Goal: Transaction & Acquisition: Purchase product/service

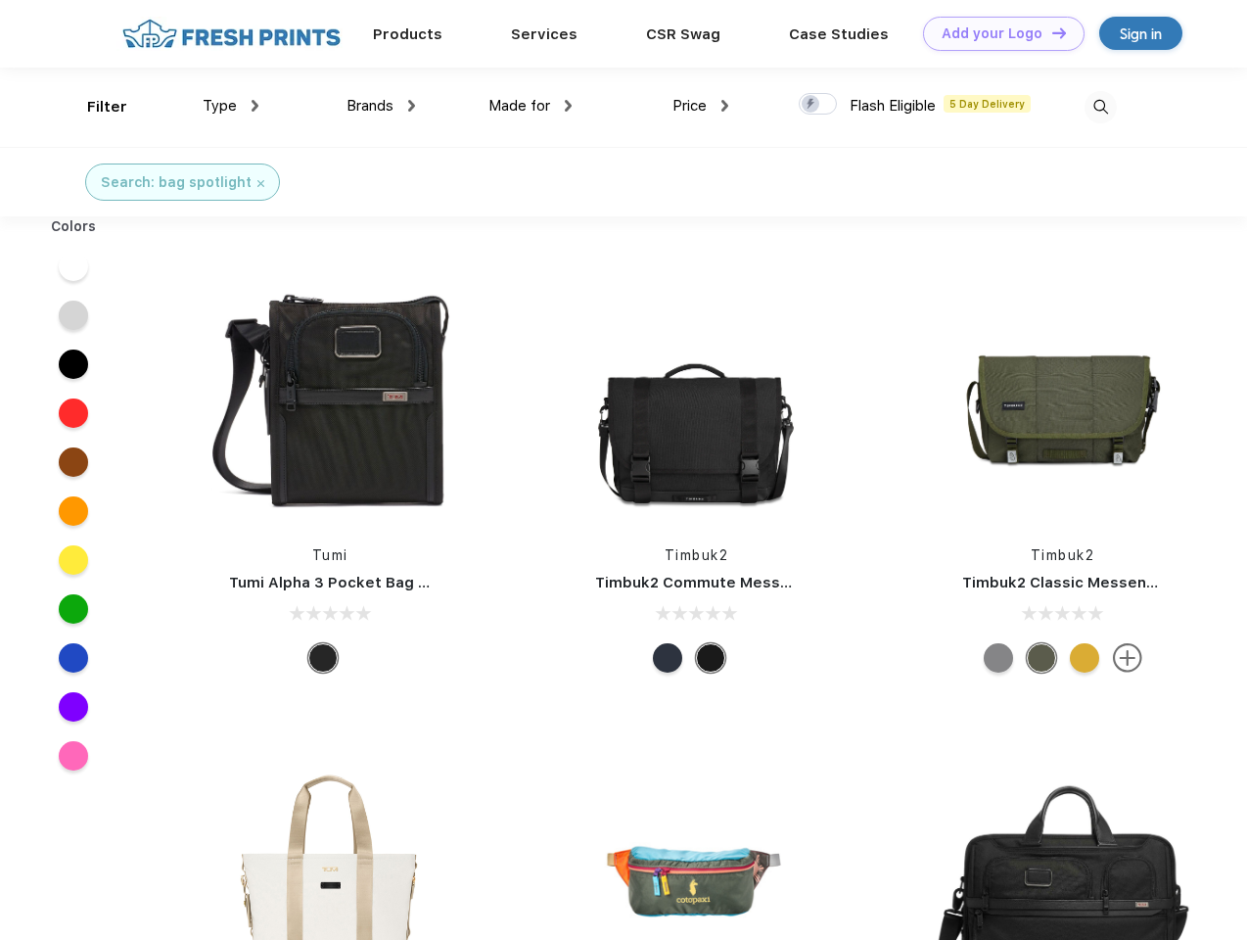
click at [997, 33] on link "Add your Logo Design Tool" at bounding box center [1004, 34] width 162 height 34
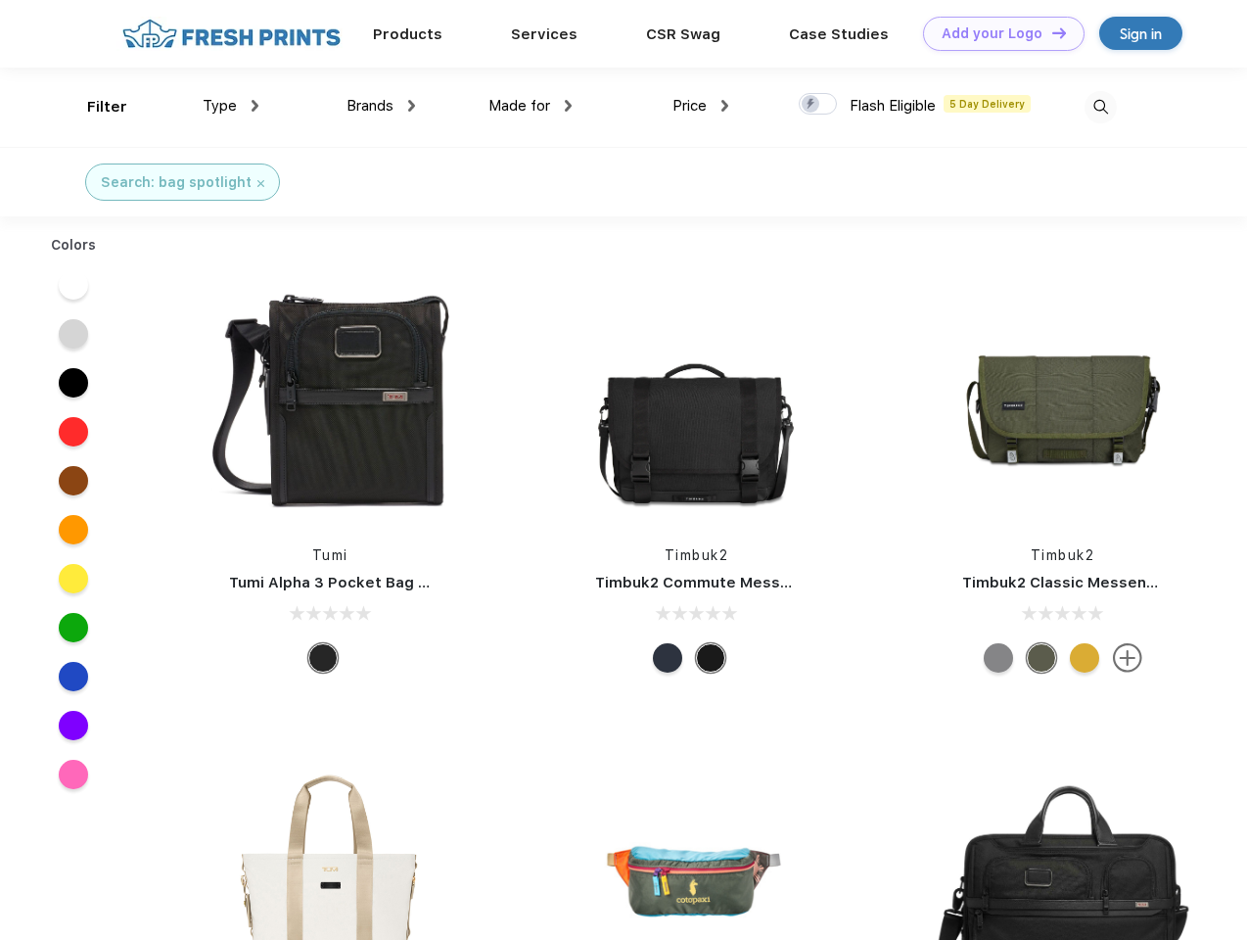
click at [0, 0] on div "Design Tool" at bounding box center [0, 0] width 0 height 0
click at [1051, 32] on link "Add your Logo Design Tool" at bounding box center [1004, 34] width 162 height 34
click at [94, 107] on div "Filter" at bounding box center [107, 107] width 40 height 23
click at [231, 106] on span "Type" at bounding box center [220, 106] width 34 height 18
click at [381, 106] on span "Brands" at bounding box center [370, 106] width 47 height 18
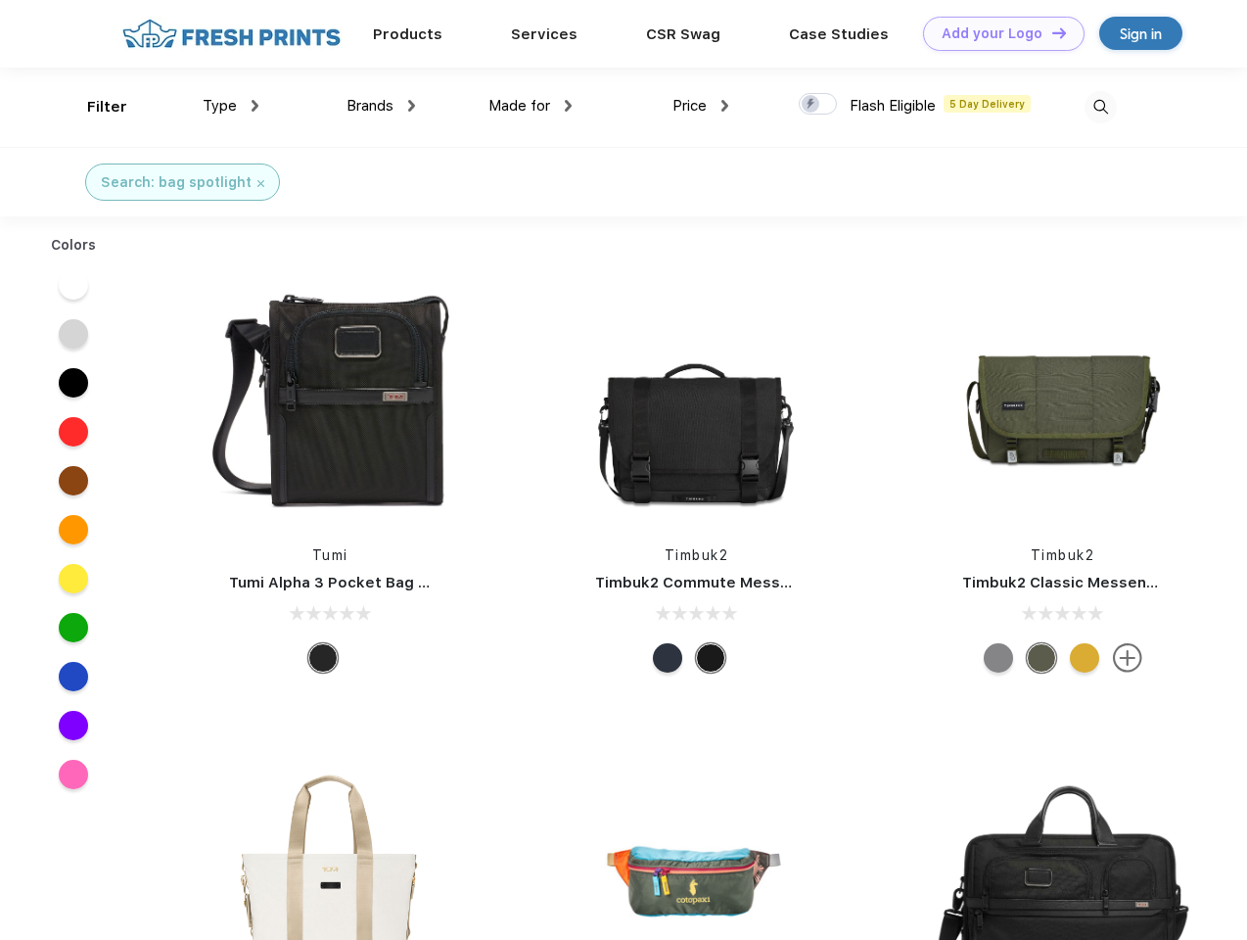
click at [531, 106] on span "Made for" at bounding box center [520, 106] width 62 height 18
click at [701, 106] on span "Price" at bounding box center [690, 106] width 34 height 18
click at [819, 105] on div at bounding box center [818, 104] width 38 height 22
click at [812, 105] on input "checkbox" at bounding box center [805, 98] width 13 height 13
click at [1101, 107] on img at bounding box center [1101, 107] width 32 height 32
